Goal: Navigation & Orientation: Find specific page/section

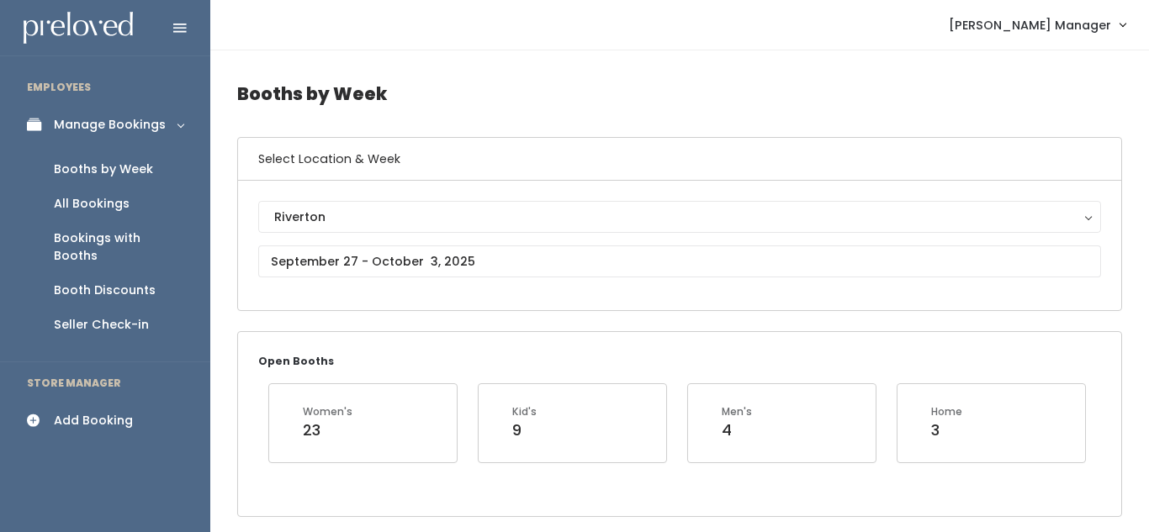
scroll to position [0, 445]
click at [129, 282] on div "Booth Discounts" at bounding box center [105, 291] width 102 height 18
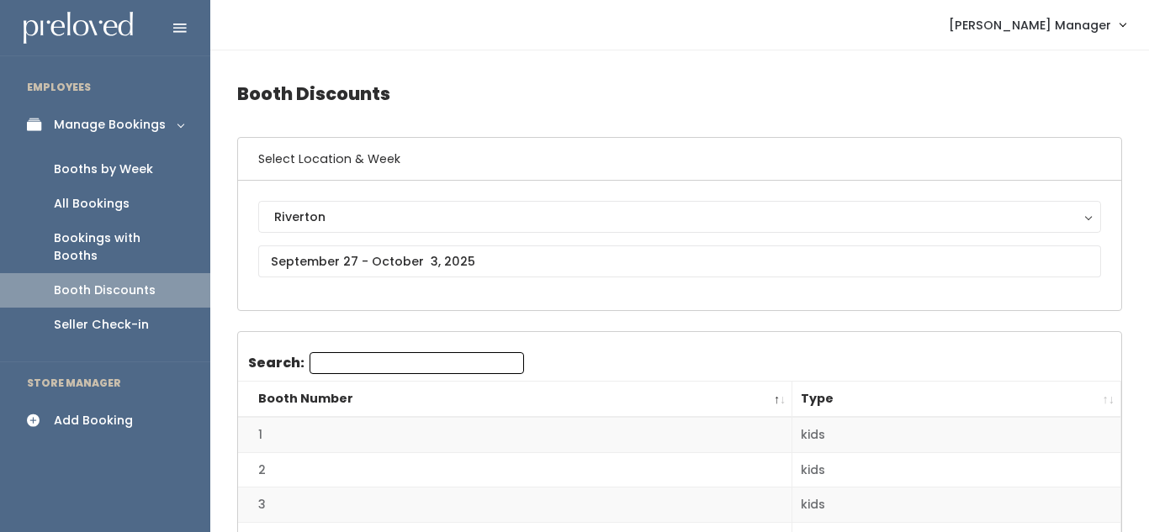
click at [129, 282] on div "Booth Discounts" at bounding box center [105, 291] width 102 height 18
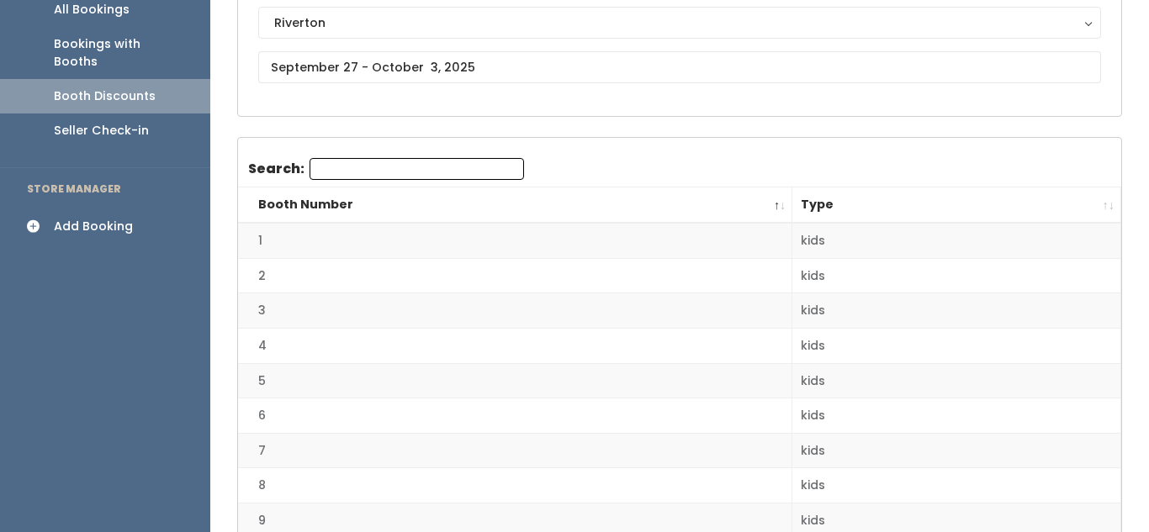
scroll to position [197, 0]
